Goal: Information Seeking & Learning: Learn about a topic

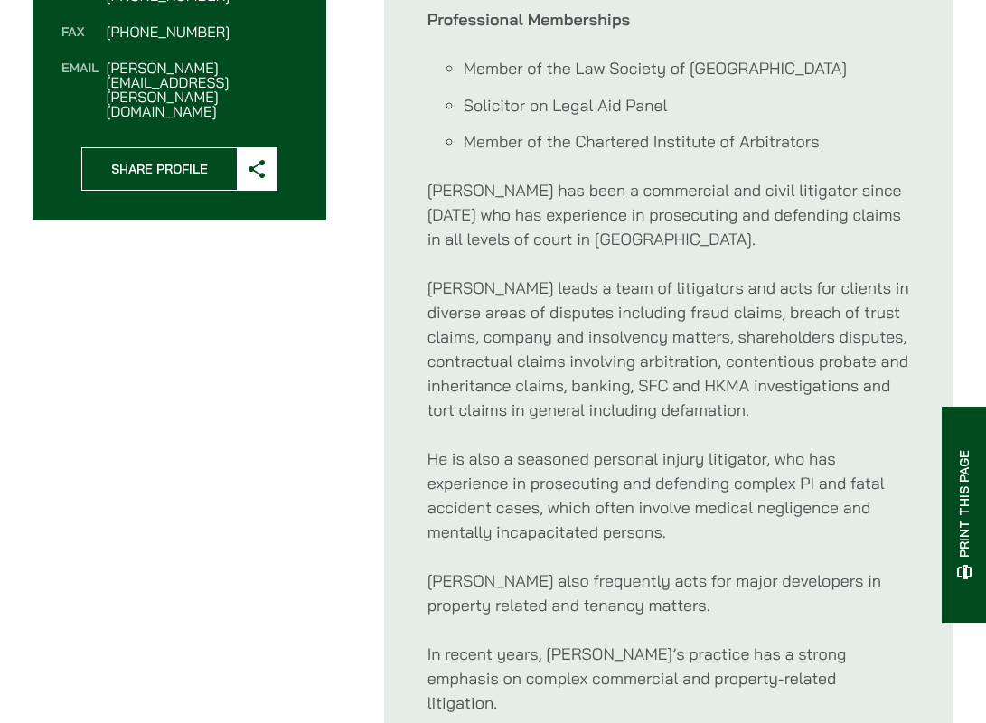
scroll to position [1446, 0]
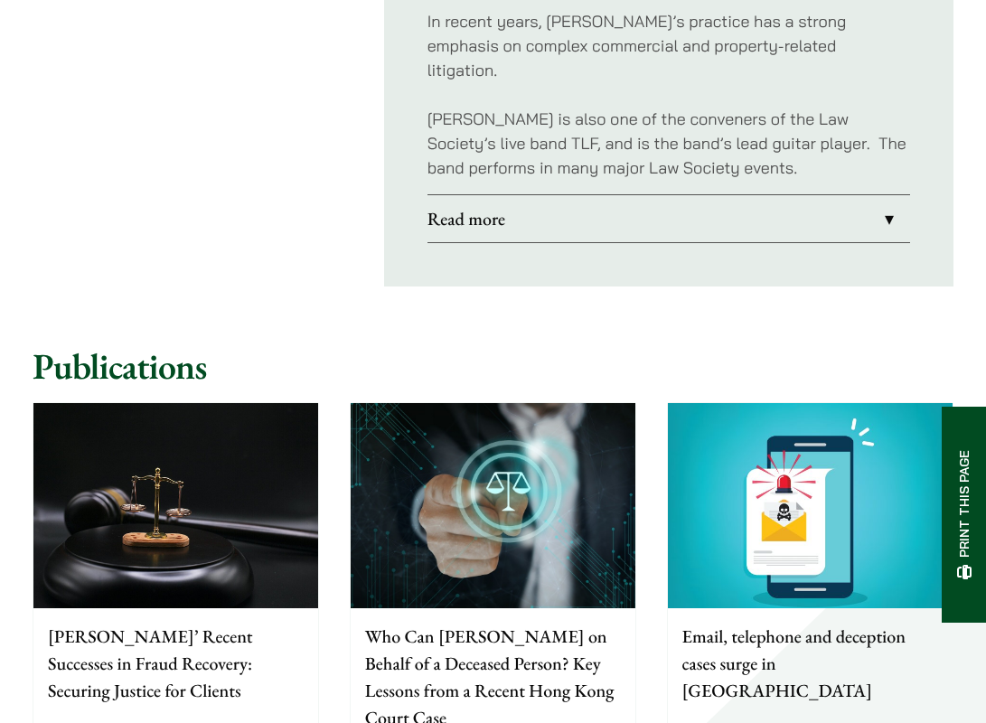
click at [545, 211] on link "Read more" at bounding box center [668, 218] width 483 height 47
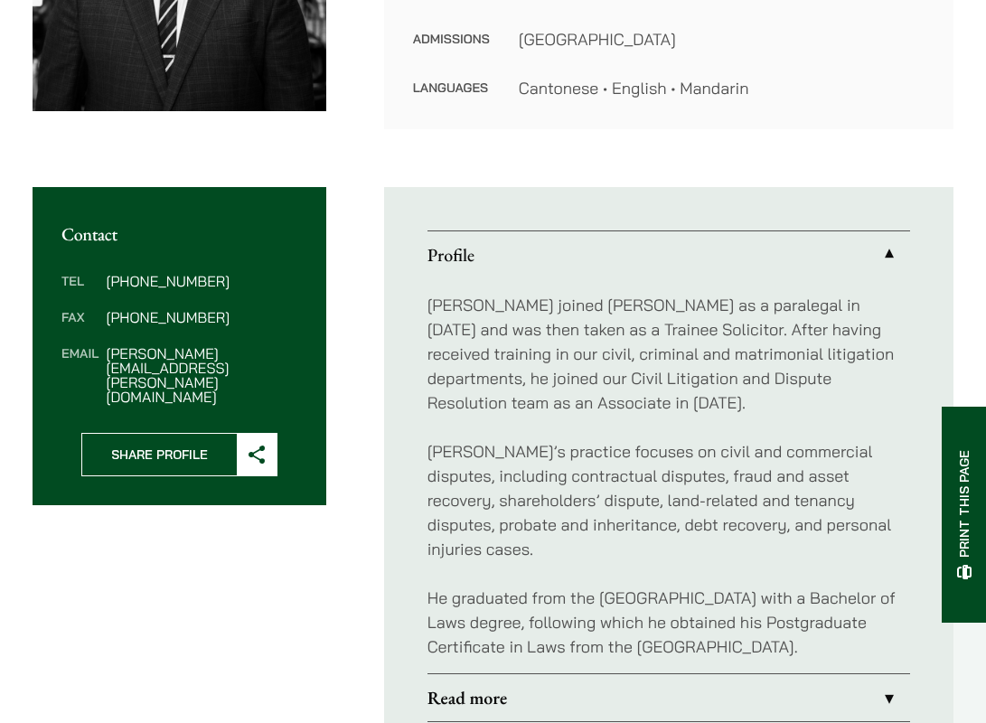
scroll to position [723, 0]
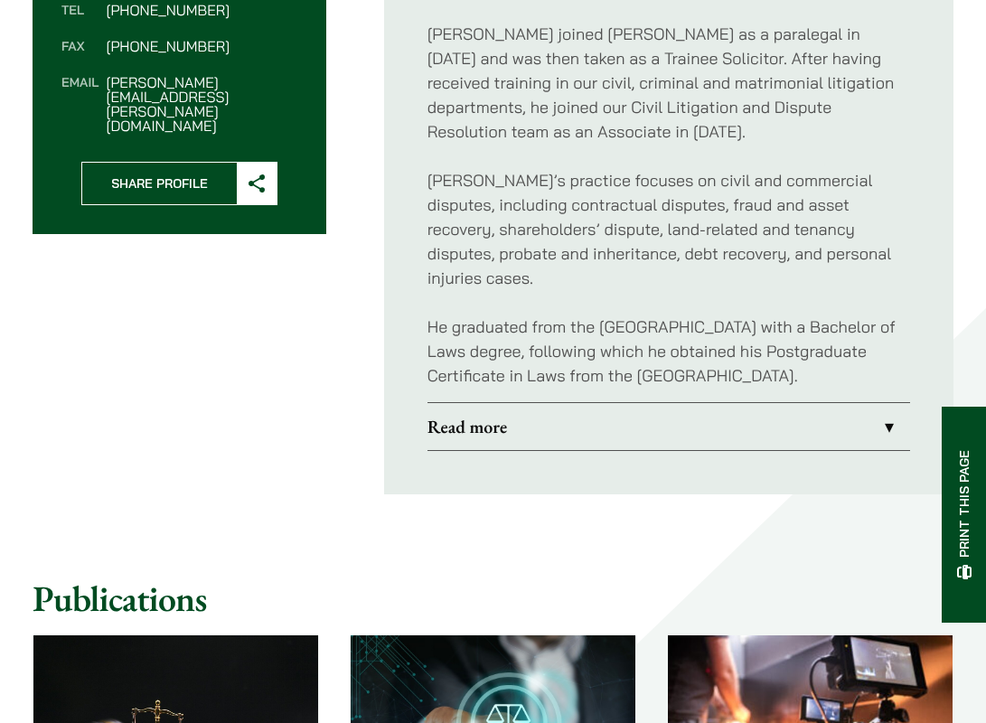
click at [532, 427] on link "Read more" at bounding box center [668, 426] width 483 height 47
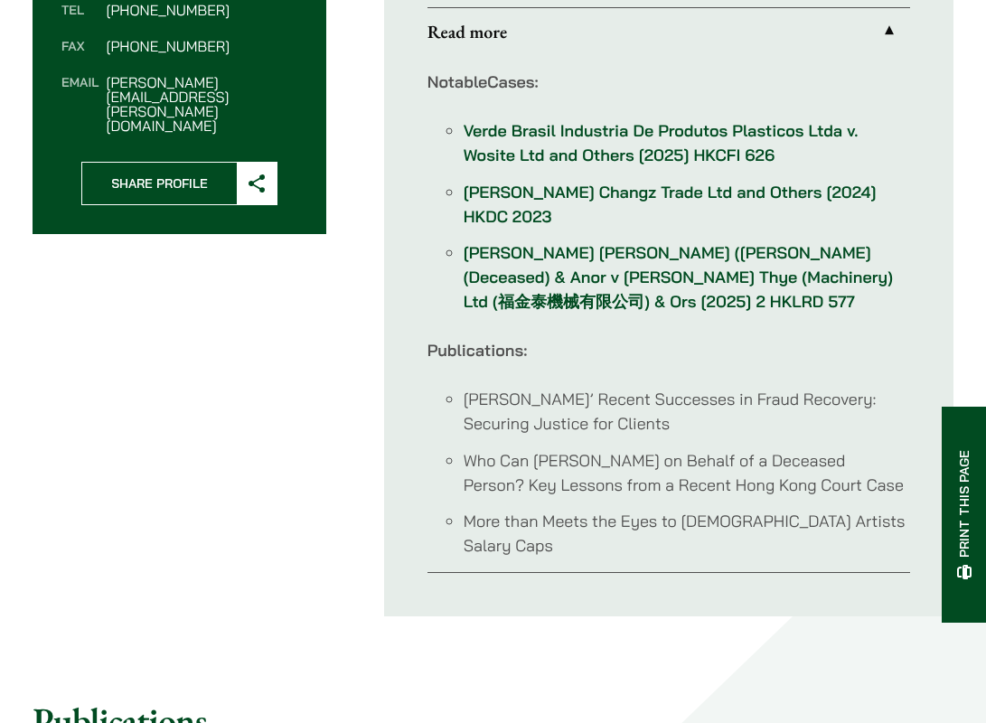
click at [791, 33] on link "Read more" at bounding box center [668, 31] width 483 height 47
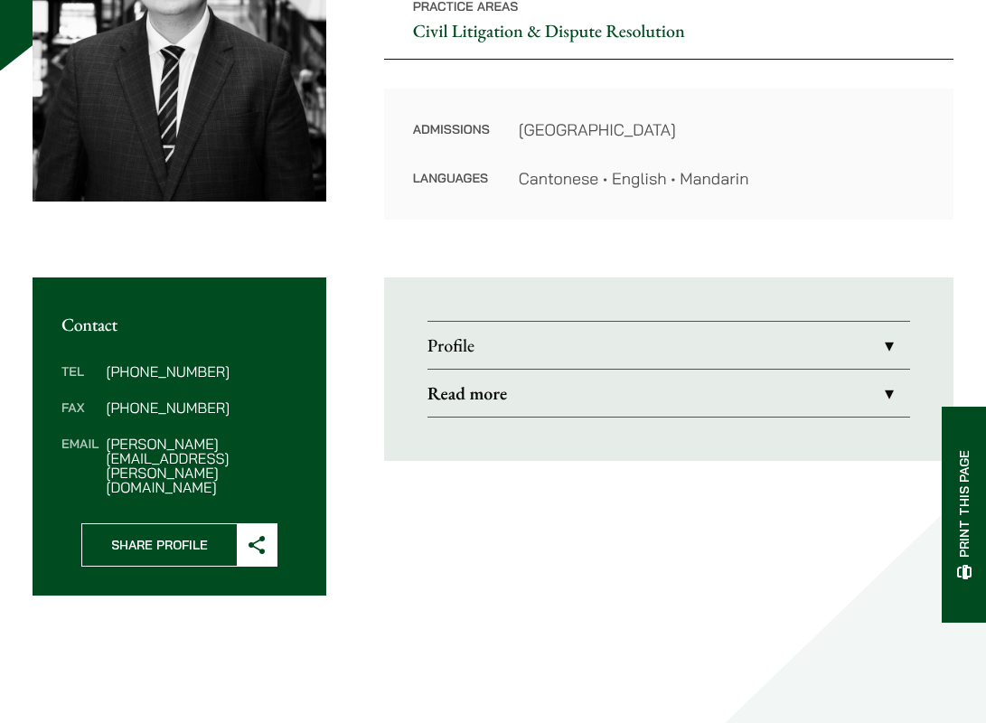
scroll to position [181, 0]
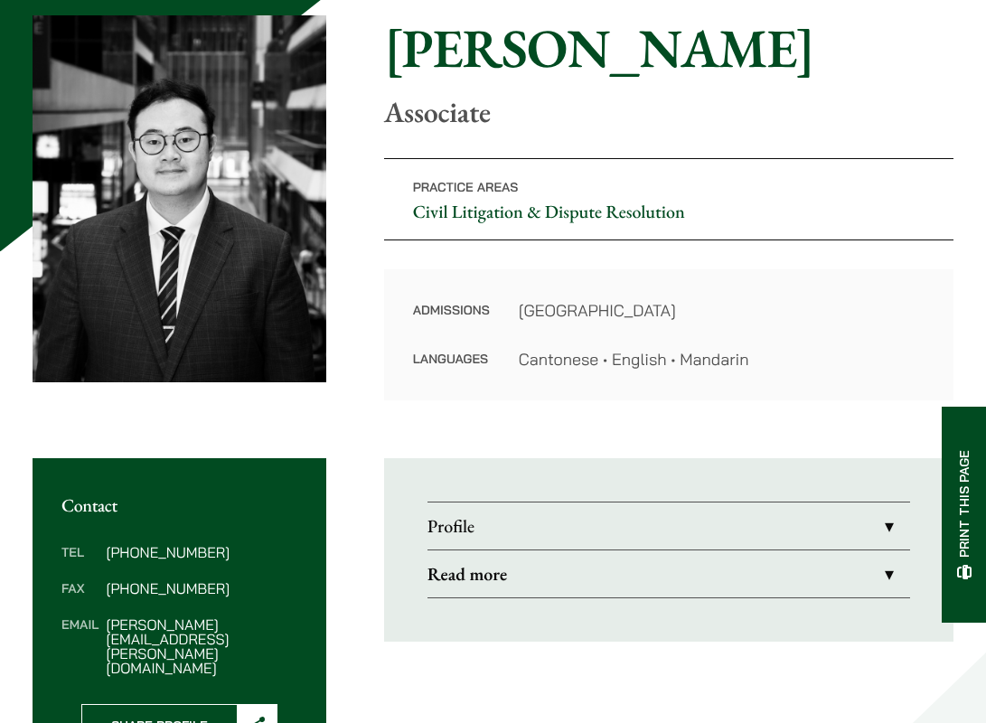
click at [530, 584] on link "Read more" at bounding box center [668, 573] width 483 height 47
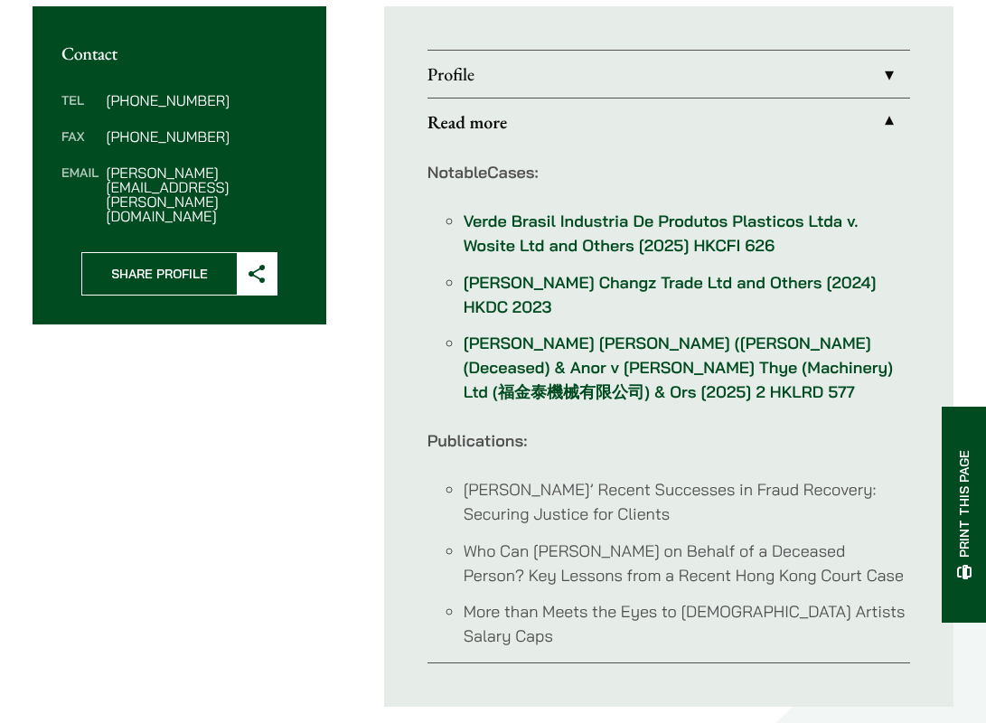
scroll to position [271, 0]
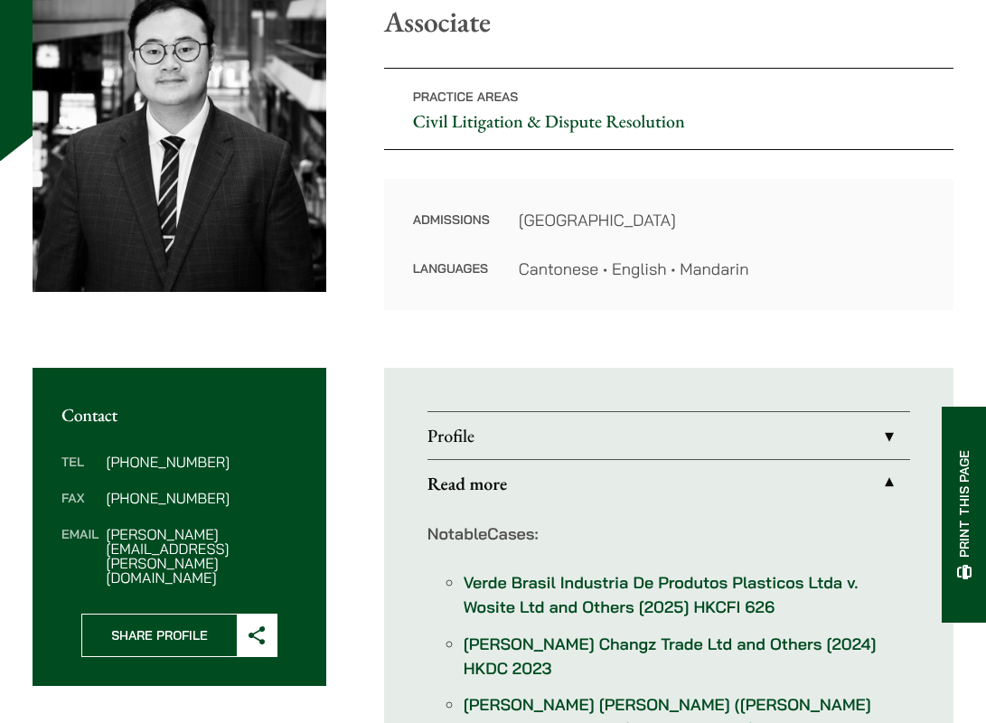
click at [598, 412] on link "Profile" at bounding box center [668, 435] width 483 height 47
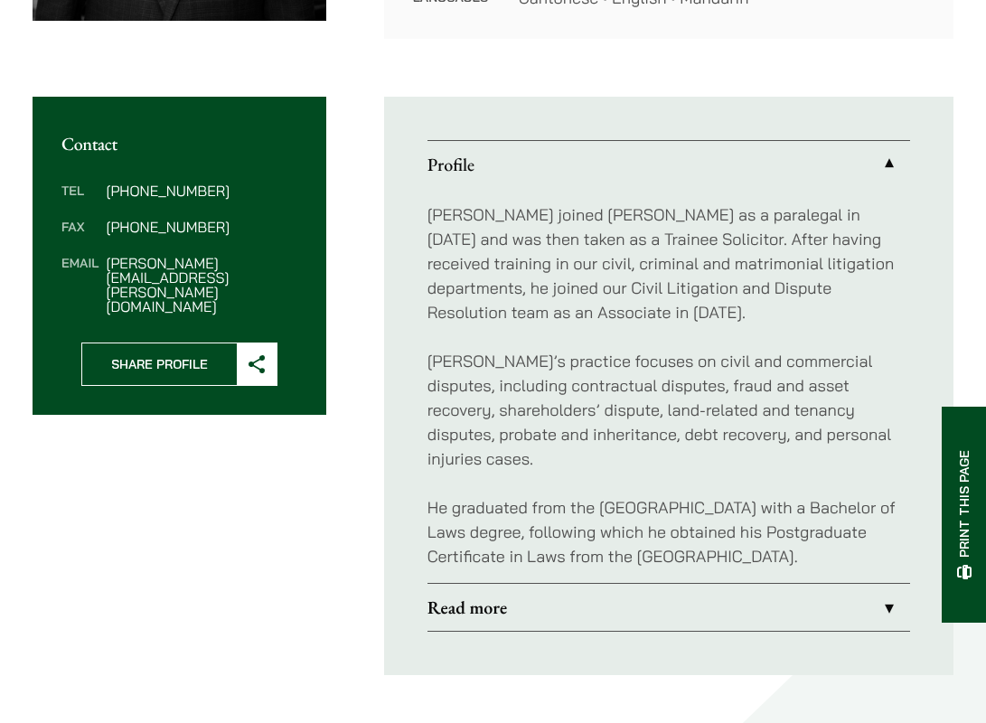
scroll to position [90, 0]
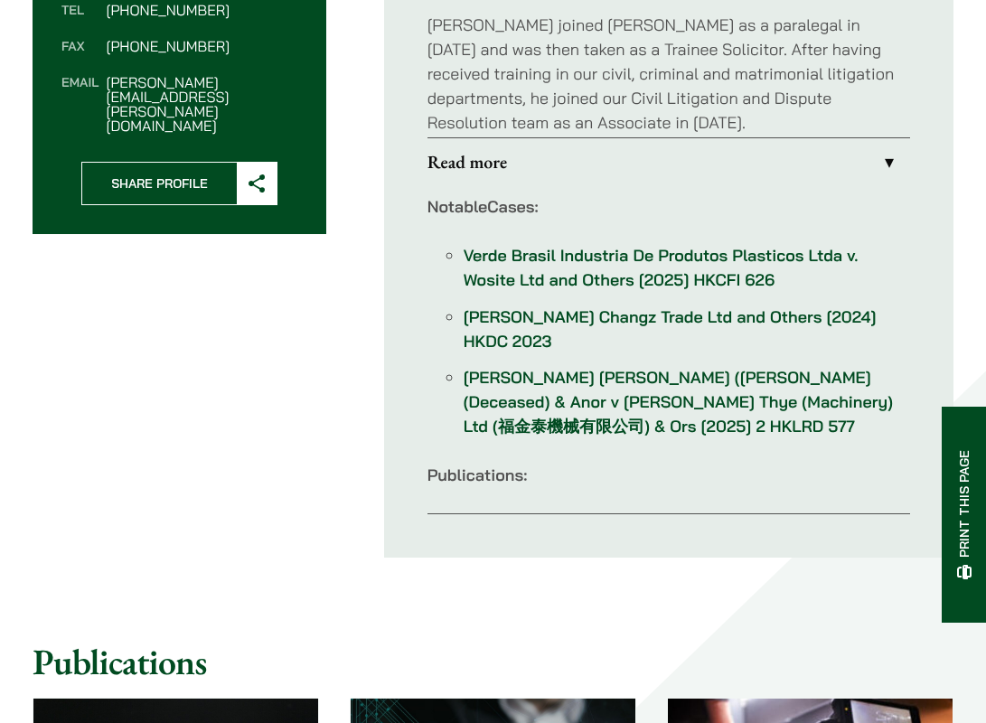
scroll to position [683, 0]
